Goal: Transaction & Acquisition: Download file/media

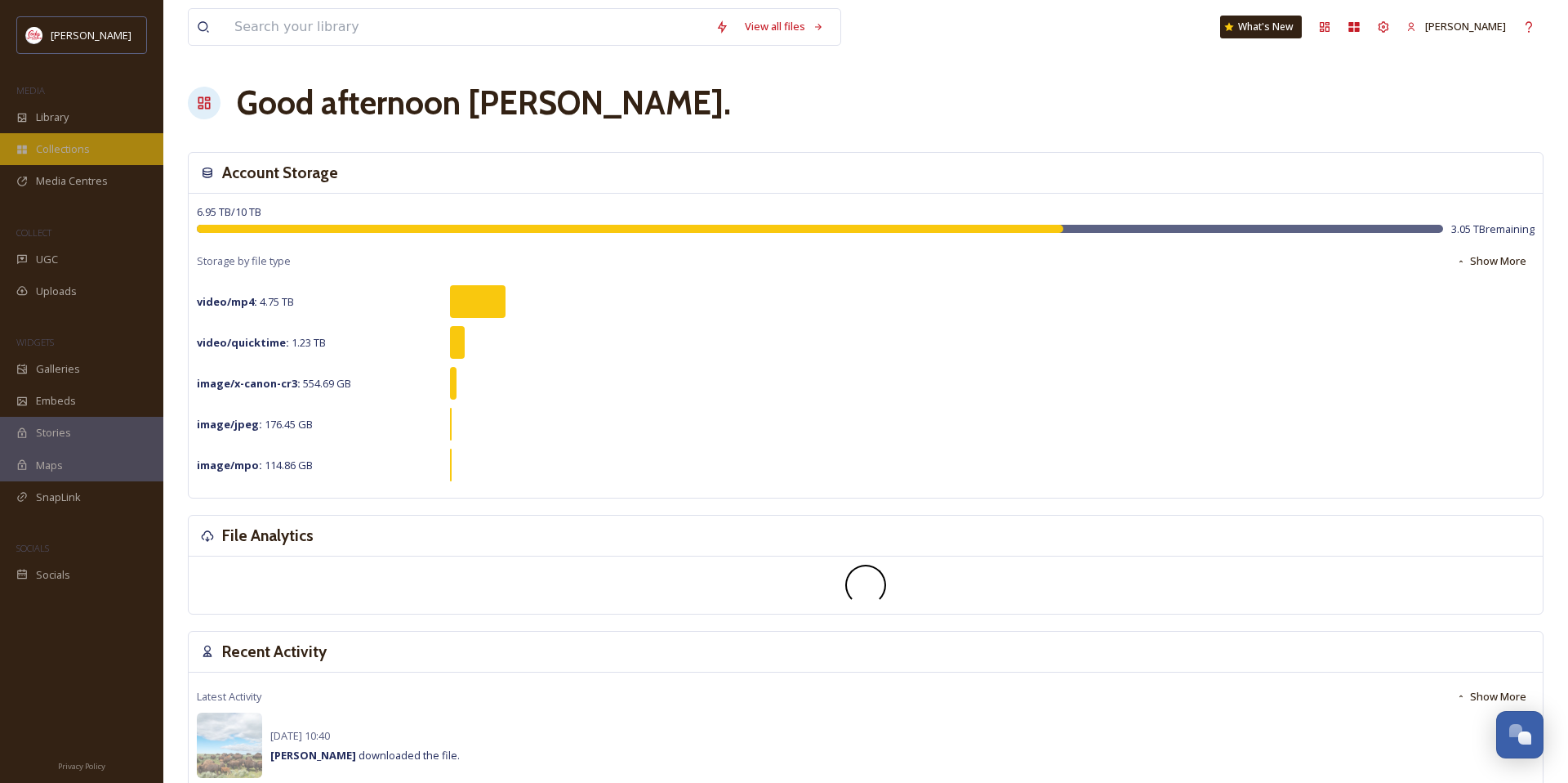
click at [66, 149] on span "Collections" at bounding box center [63, 149] width 54 height 16
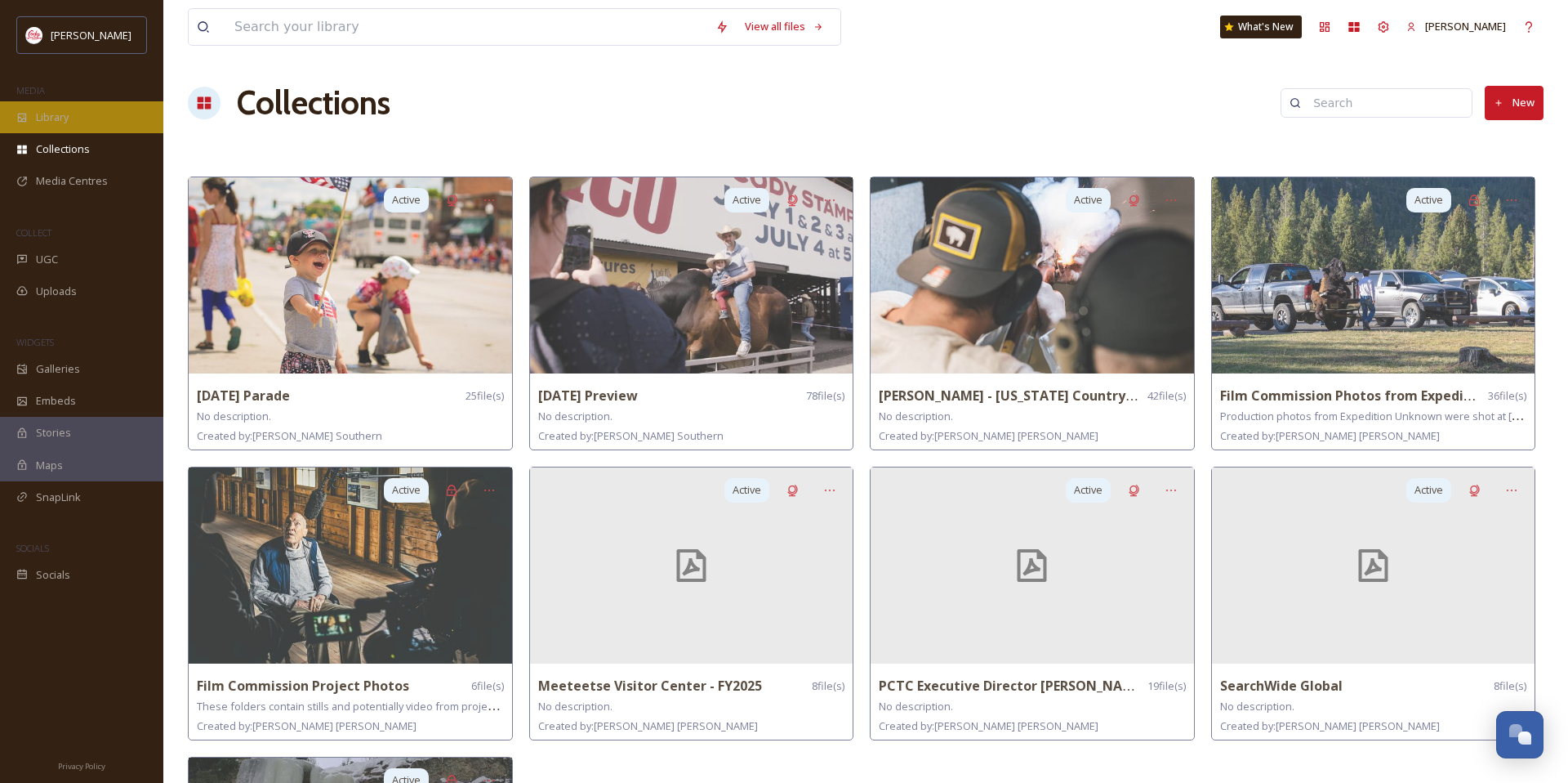
click at [69, 119] on span "Library" at bounding box center [52, 117] width 32 height 16
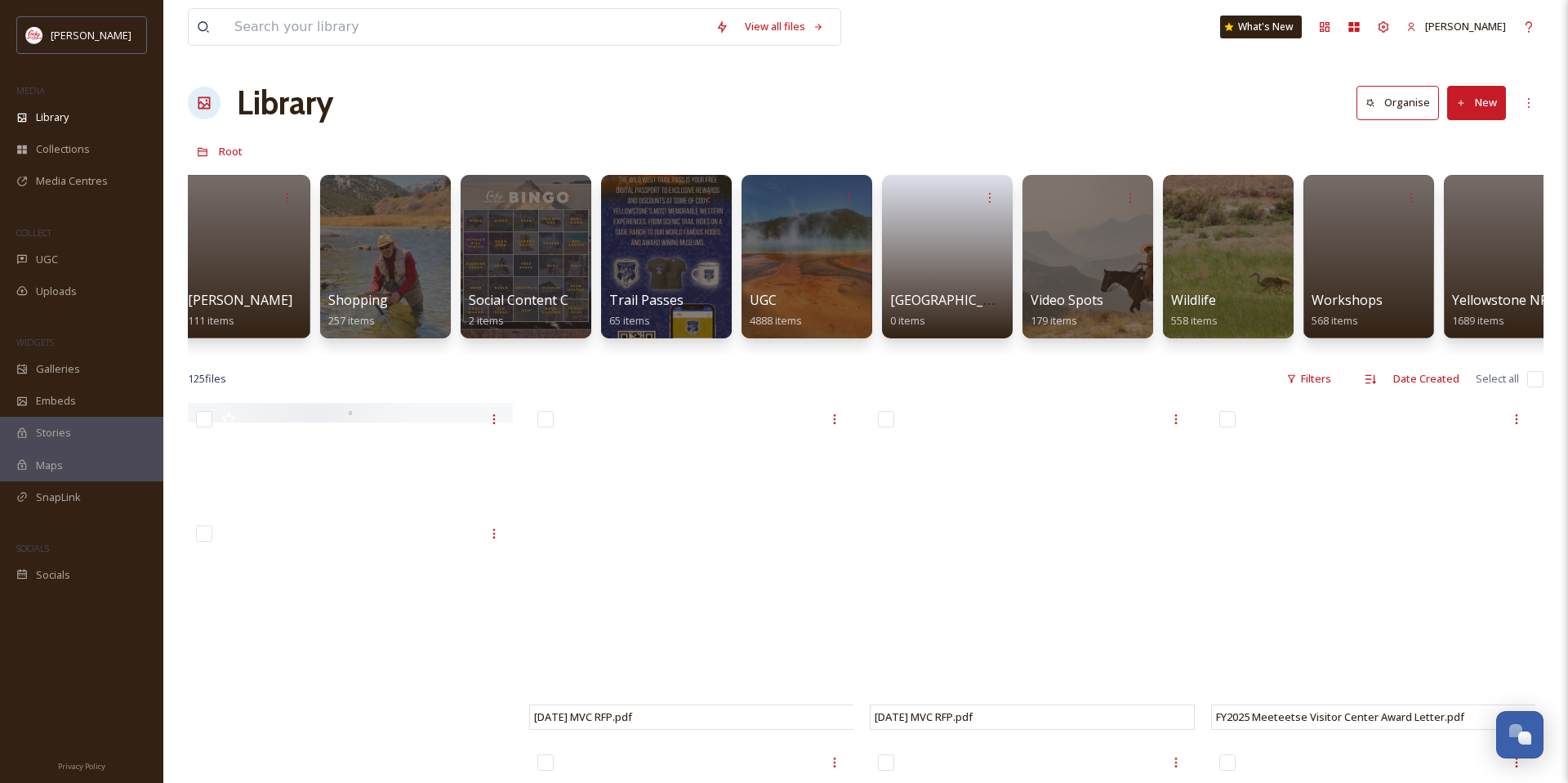
scroll to position [0, 4264]
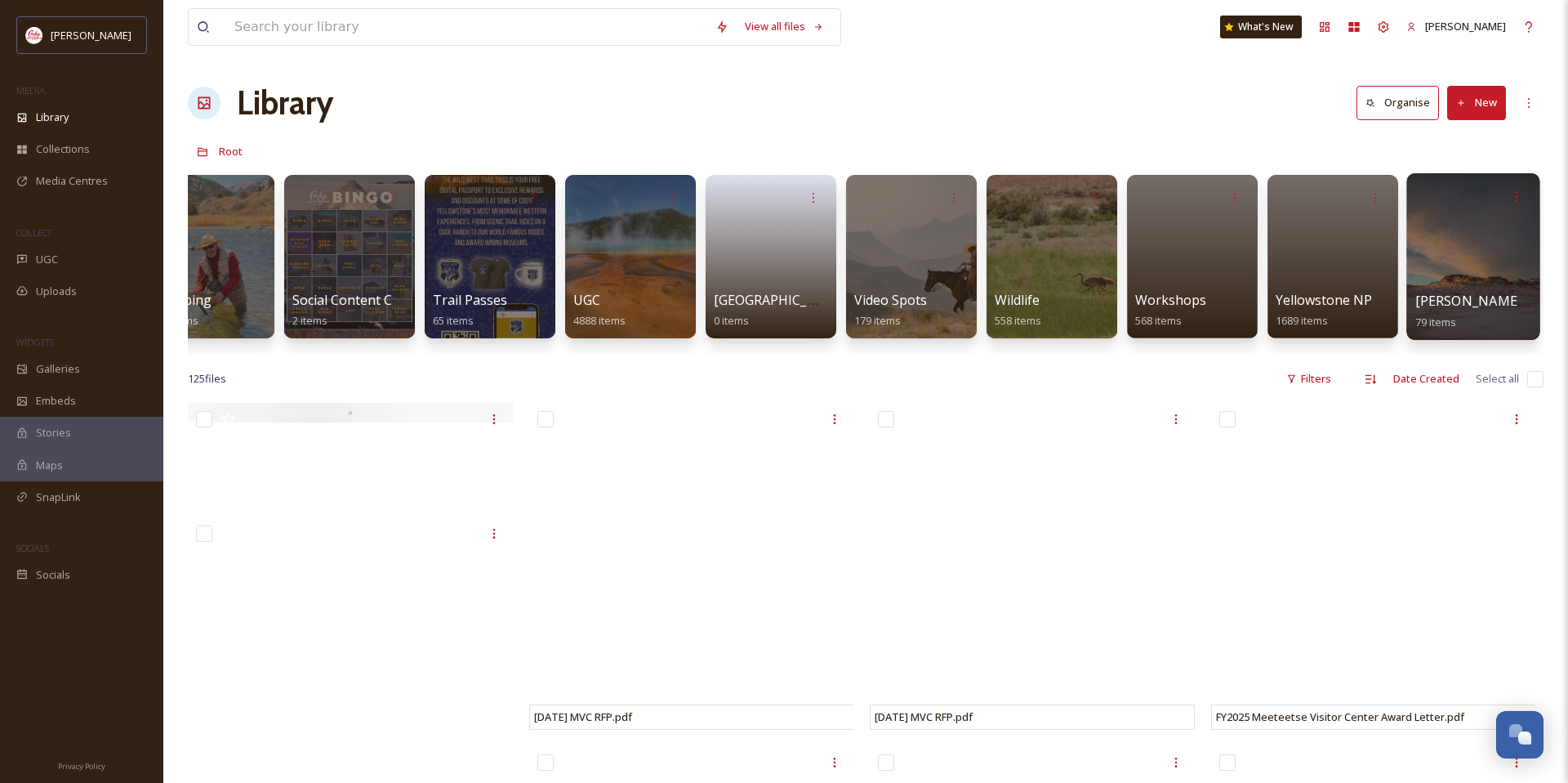
click at [1476, 251] on div at bounding box center [1473, 256] width 133 height 167
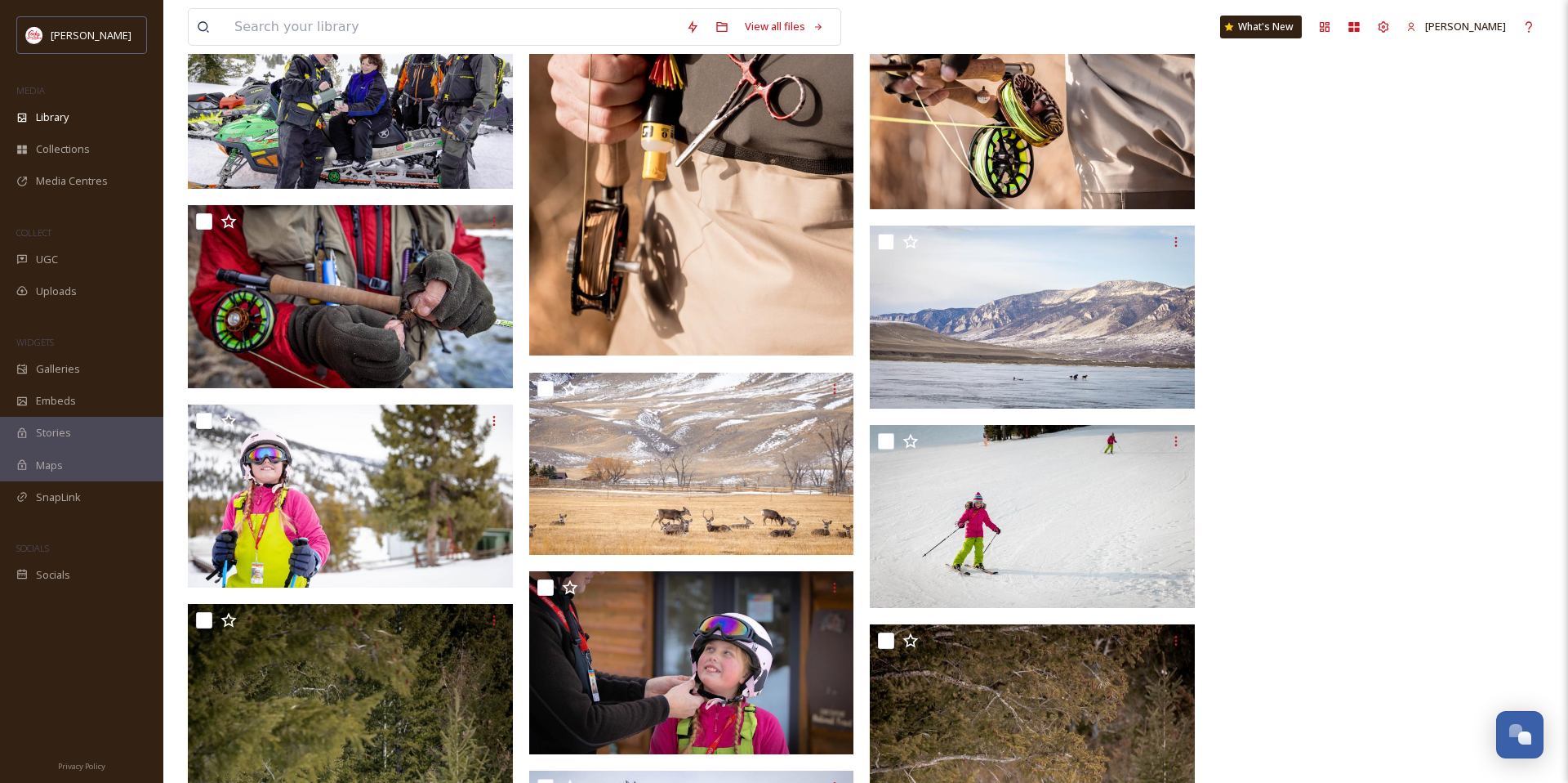
scroll to position [4438, 0]
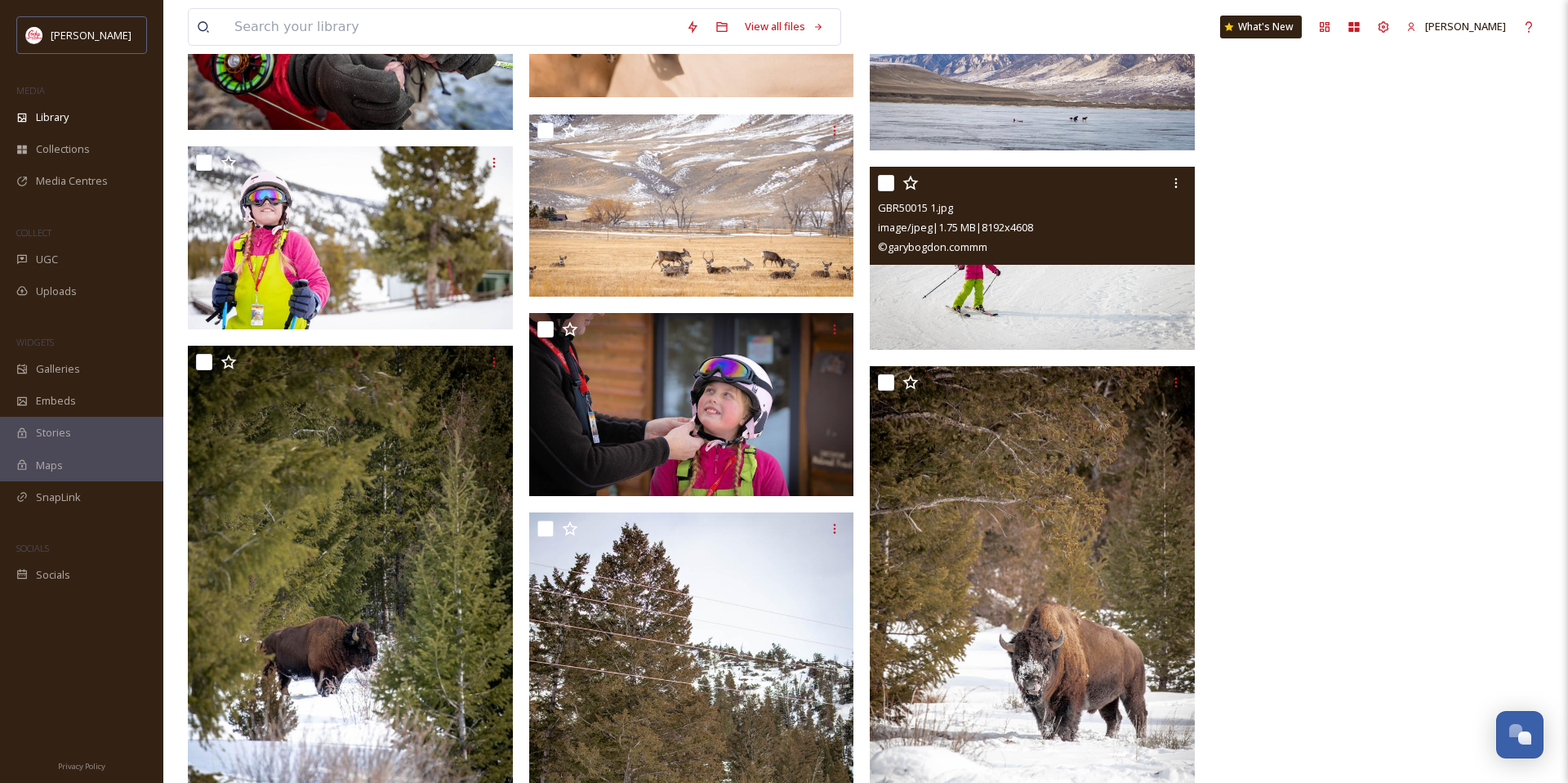
click at [1102, 314] on img at bounding box center [1033, 258] width 325 height 183
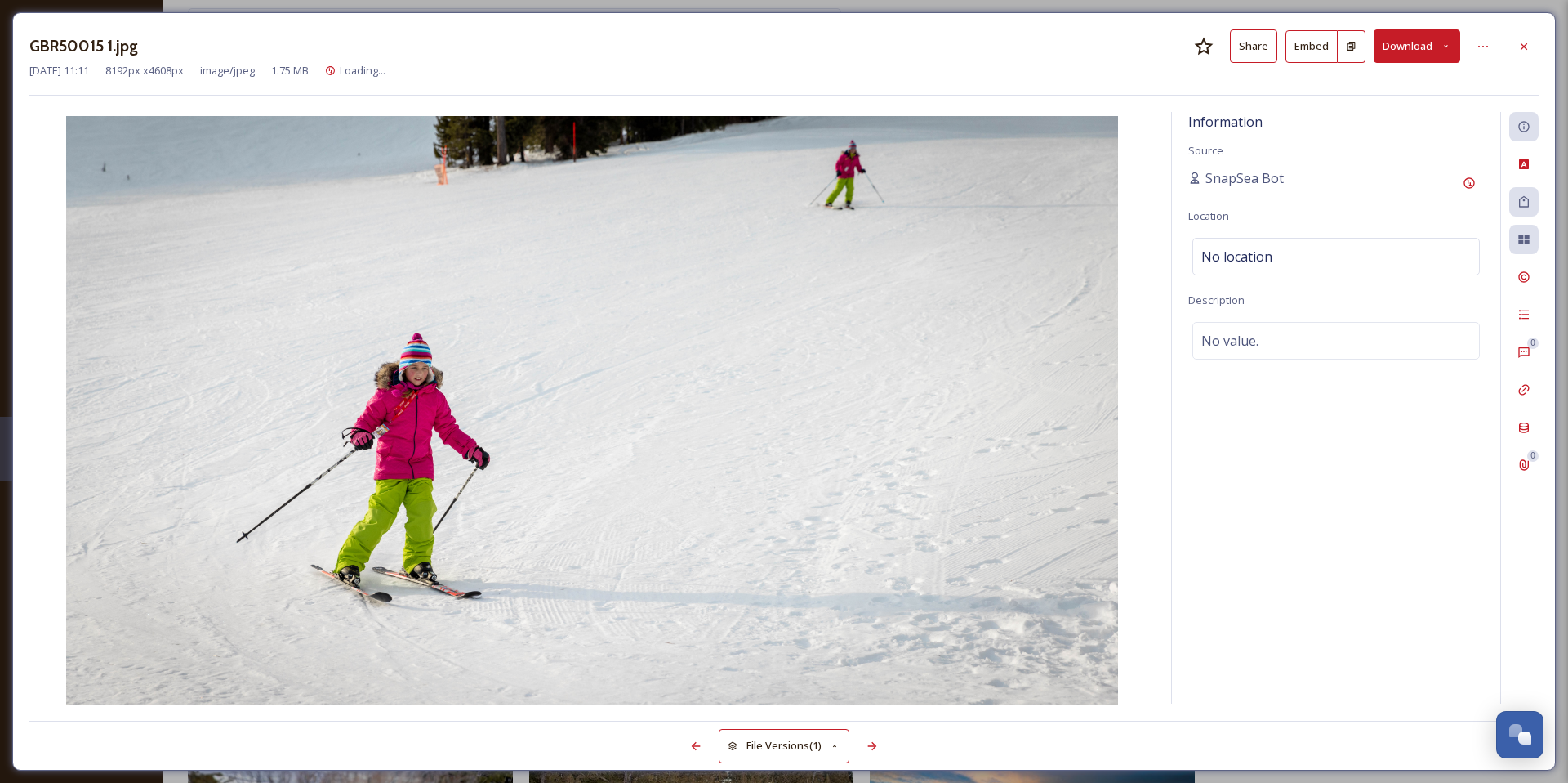
click at [1401, 48] on button "Download" at bounding box center [1417, 46] width 86 height 33
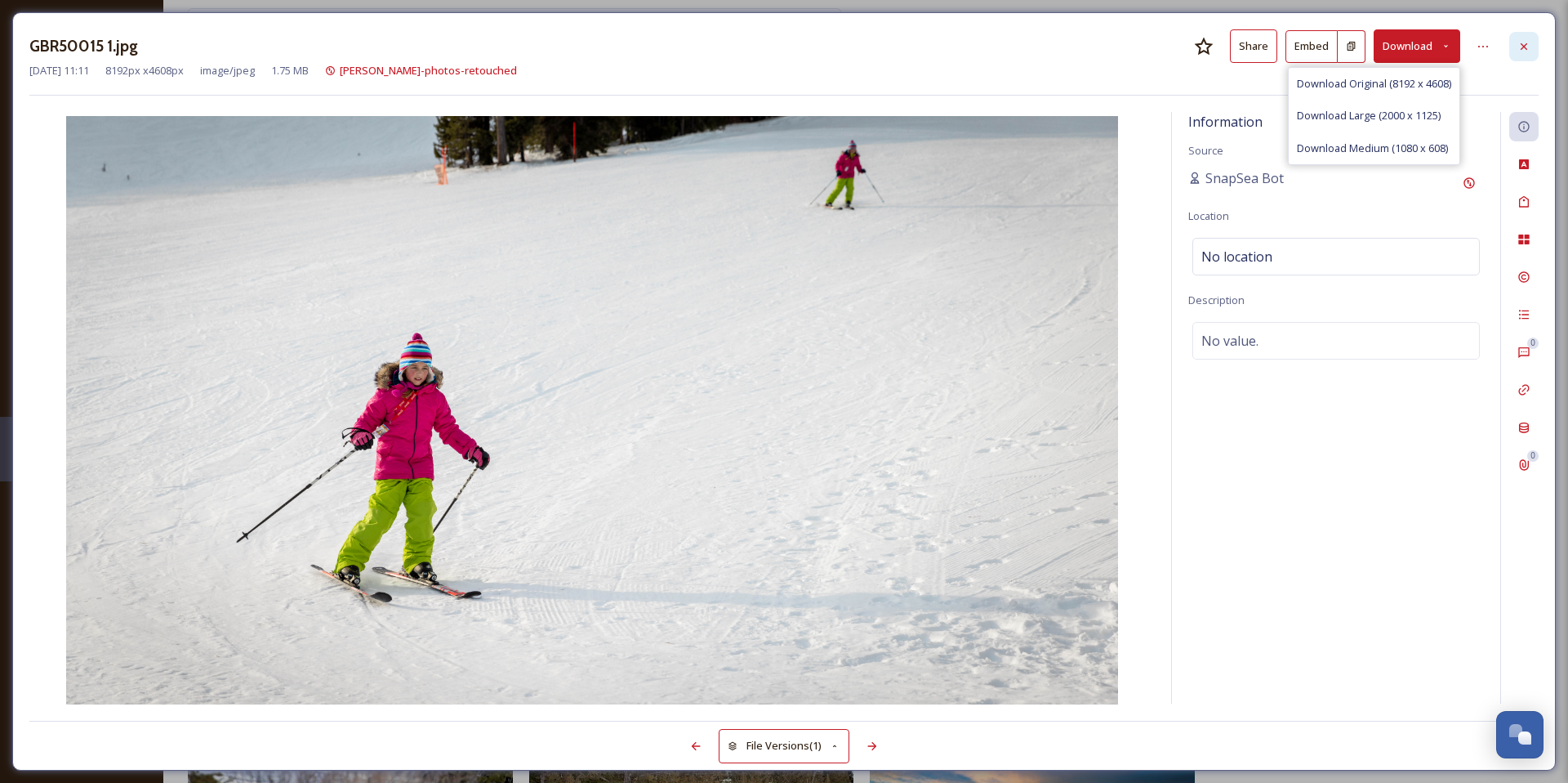
click at [1516, 45] on div at bounding box center [1524, 46] width 30 height 30
